Goal: Find specific page/section: Find specific page/section

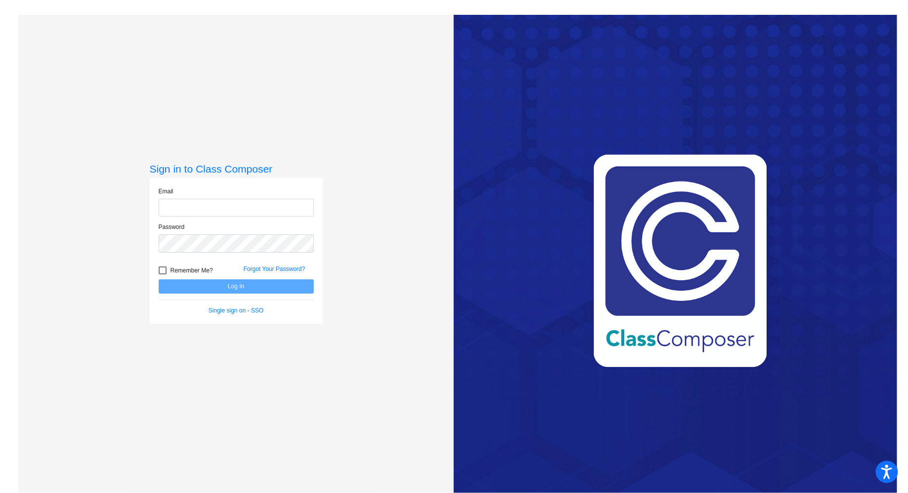
type input "[EMAIL_ADDRESS][DOMAIN_NAME]"
click at [289, 288] on button "Log In" at bounding box center [236, 286] width 155 height 14
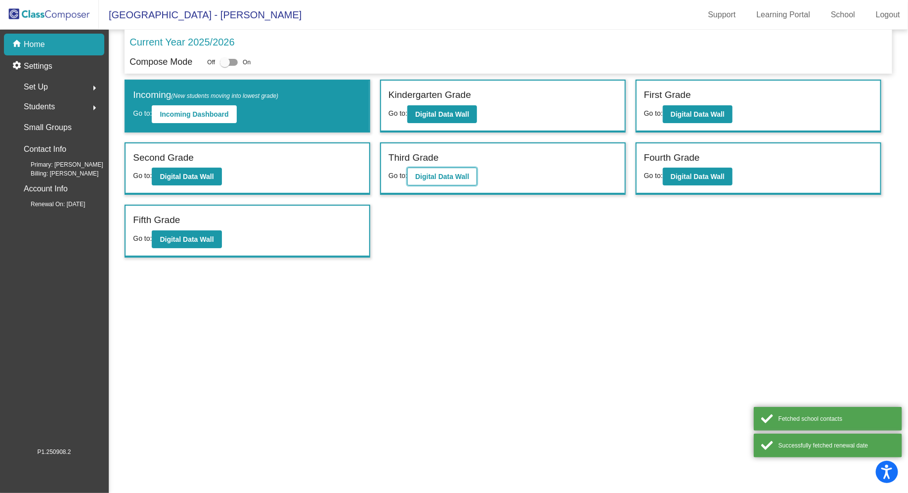
click at [434, 169] on button "Digital Data Wall" at bounding box center [442, 177] width 70 height 18
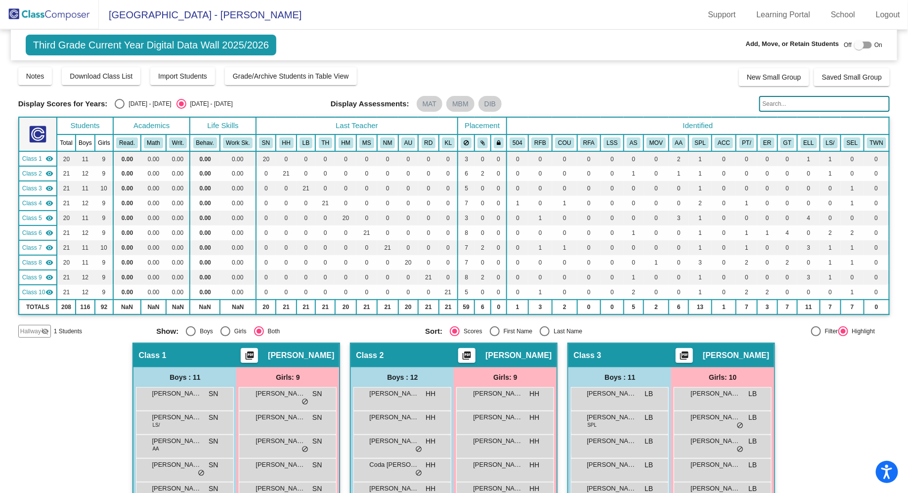
click at [783, 103] on input "text" at bounding box center [824, 104] width 131 height 16
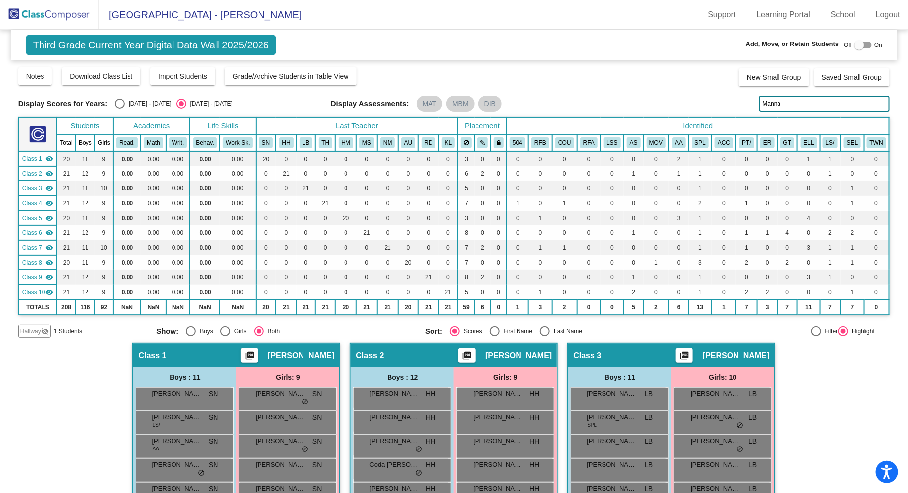
drag, startPoint x: 803, startPoint y: 103, endPoint x: 661, endPoint y: 90, distance: 143.4
click at [661, 90] on div "Display Scores for Years: [DATE] - [DATE] [DATE] - [DATE] Grade/Archive Student…" at bounding box center [454, 201] width 872 height 271
type input "Ka"
drag, startPoint x: 775, startPoint y: 105, endPoint x: 710, endPoint y: 102, distance: 65.3
click at [713, 104] on div "Display Scores for Years: [DATE] - [DATE] [DATE] - [DATE] Display Assessments: …" at bounding box center [454, 104] width 872 height 16
